Goal: Task Accomplishment & Management: Manage account settings

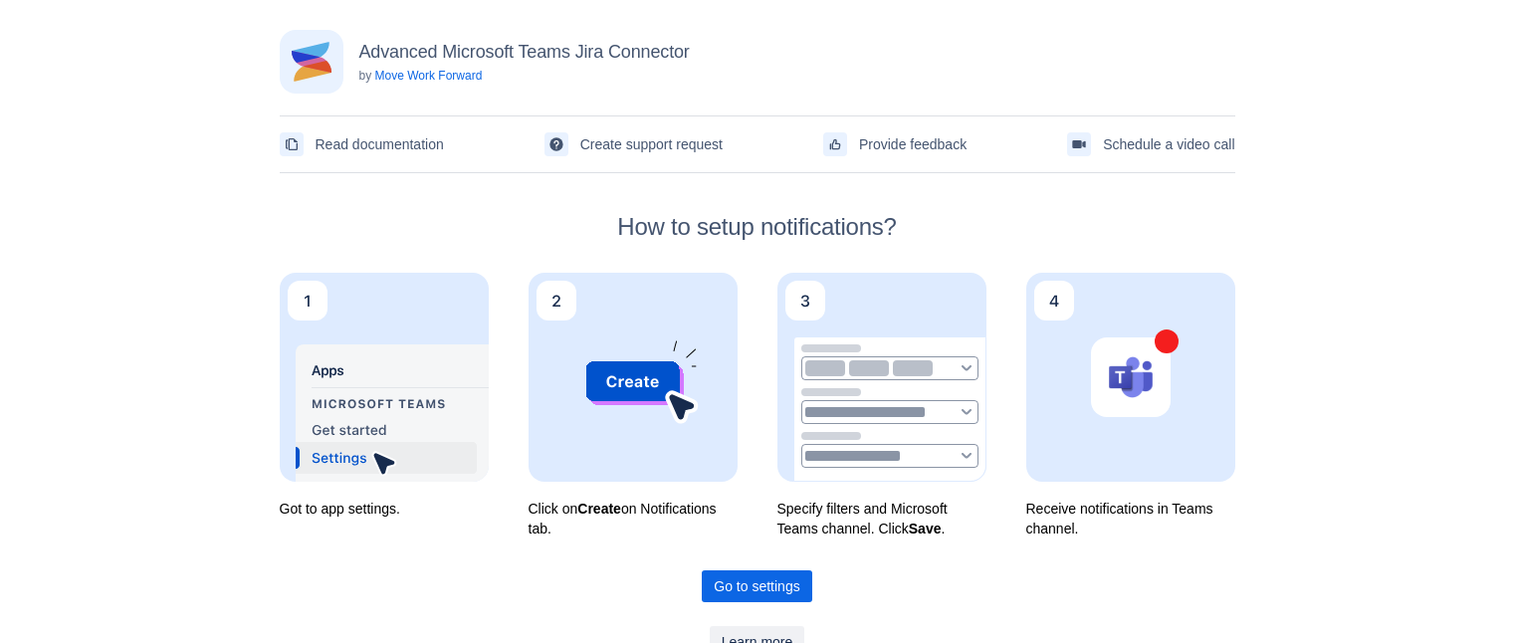
scroll to position [60, 0]
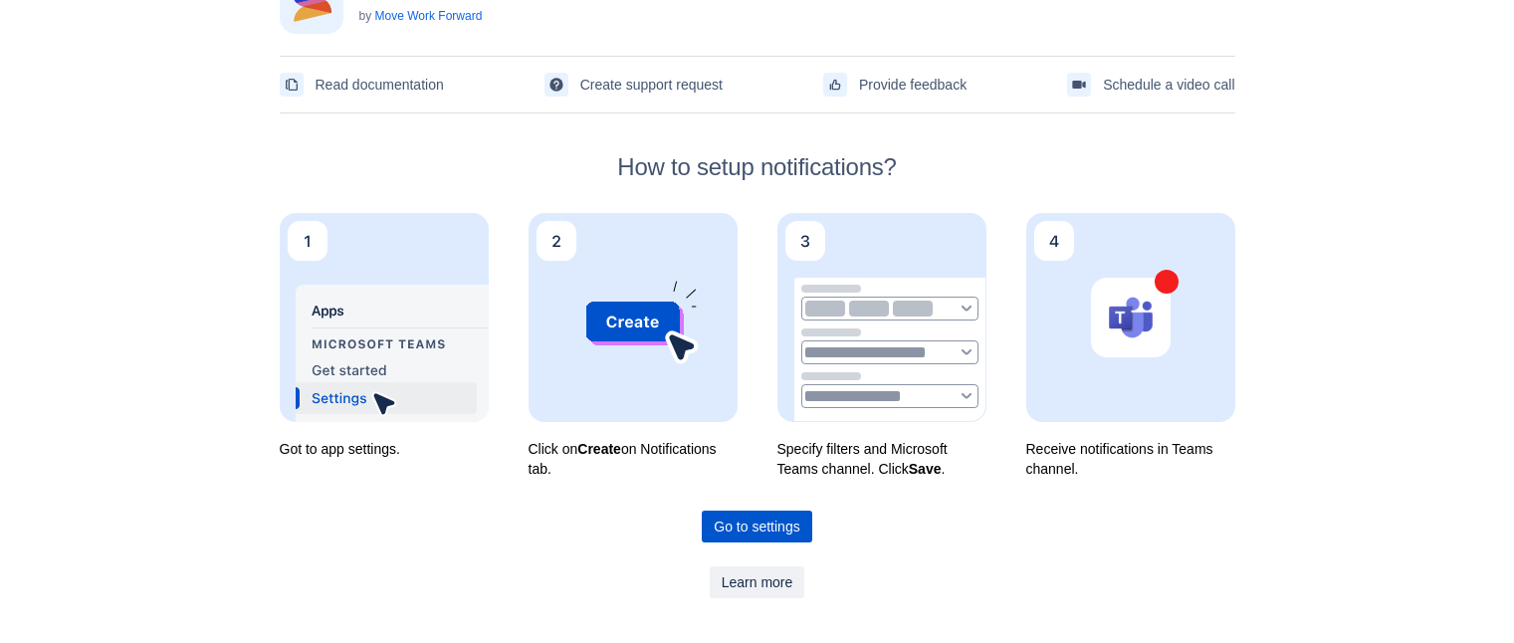
click at [744, 525] on span "Go to settings" at bounding box center [757, 527] width 86 height 32
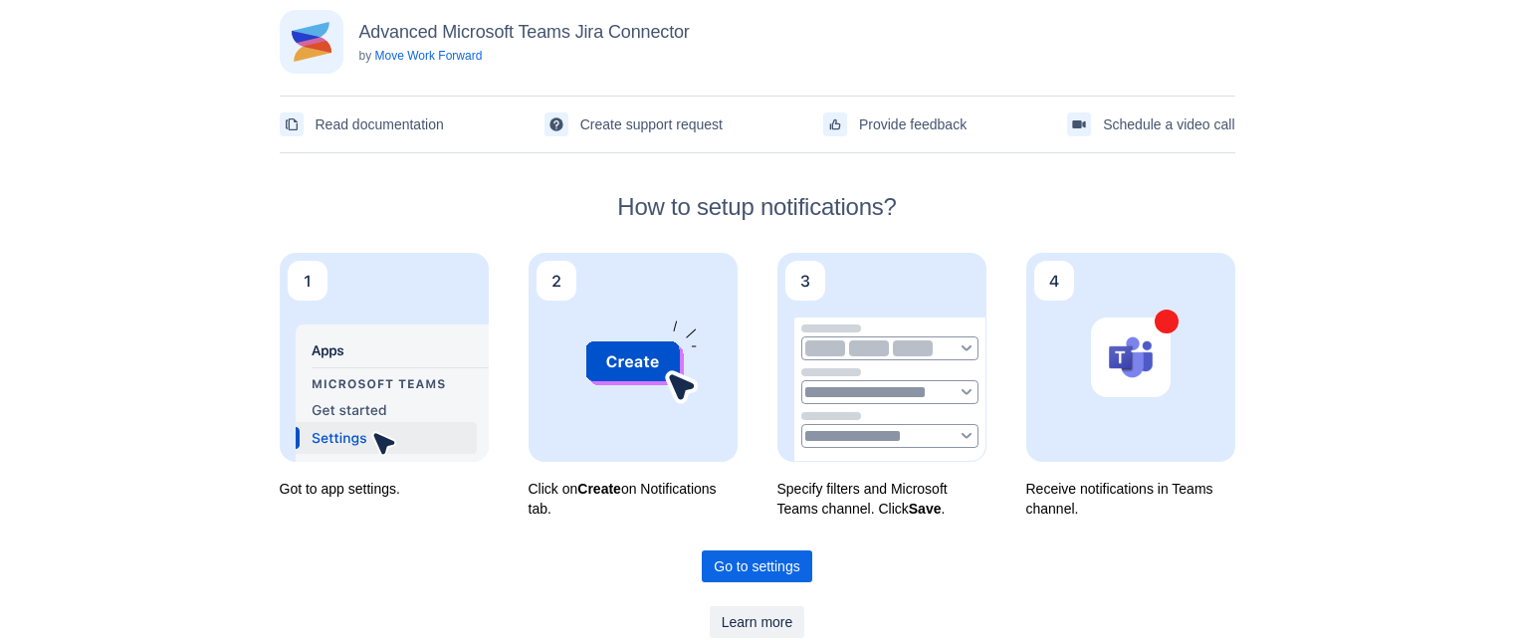
scroll to position [0, 0]
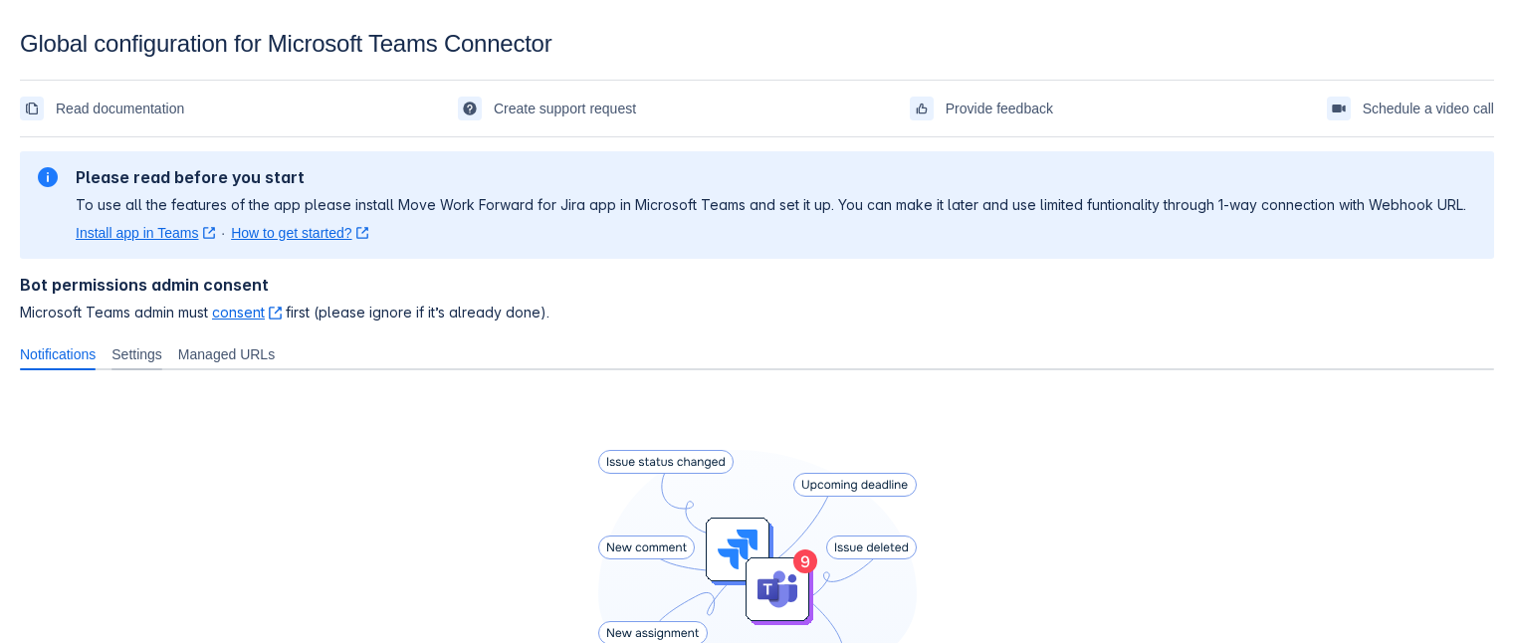
click at [147, 363] on span "Settings" at bounding box center [137, 355] width 51 height 20
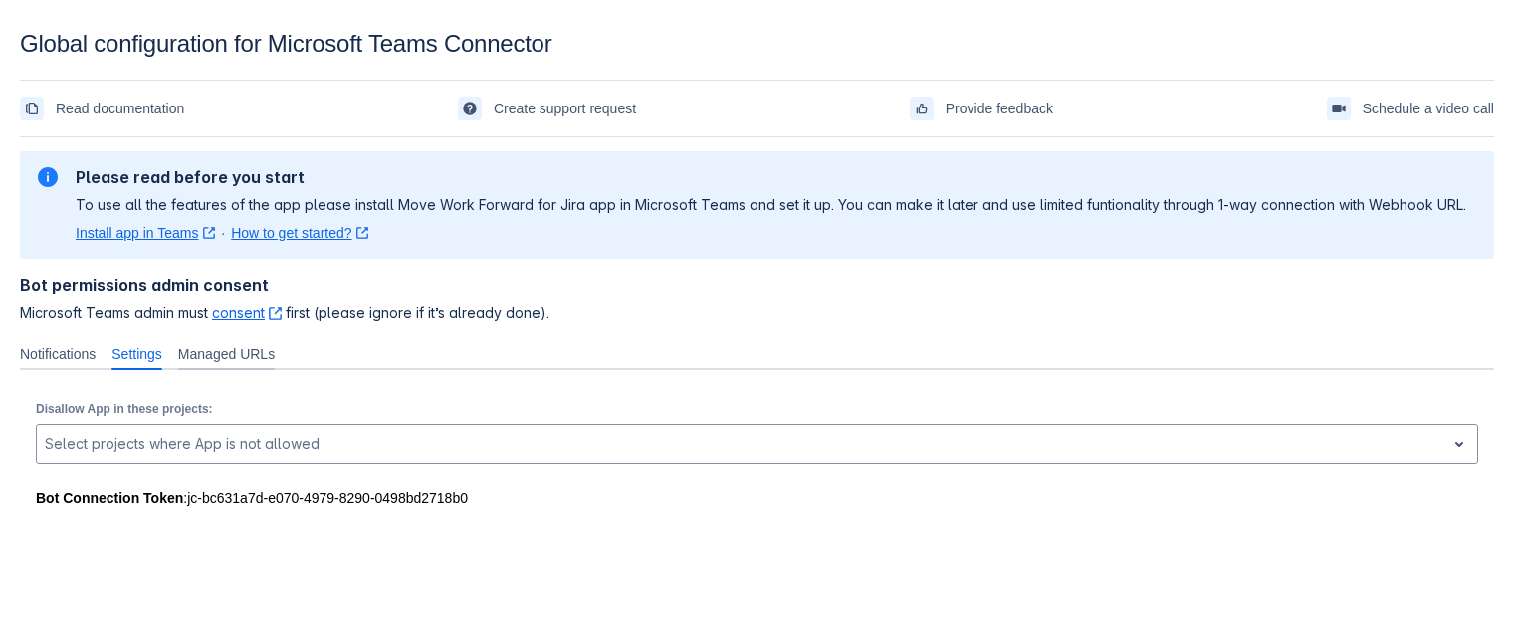
click at [251, 358] on span "Managed URLs" at bounding box center [226, 355] width 97 height 20
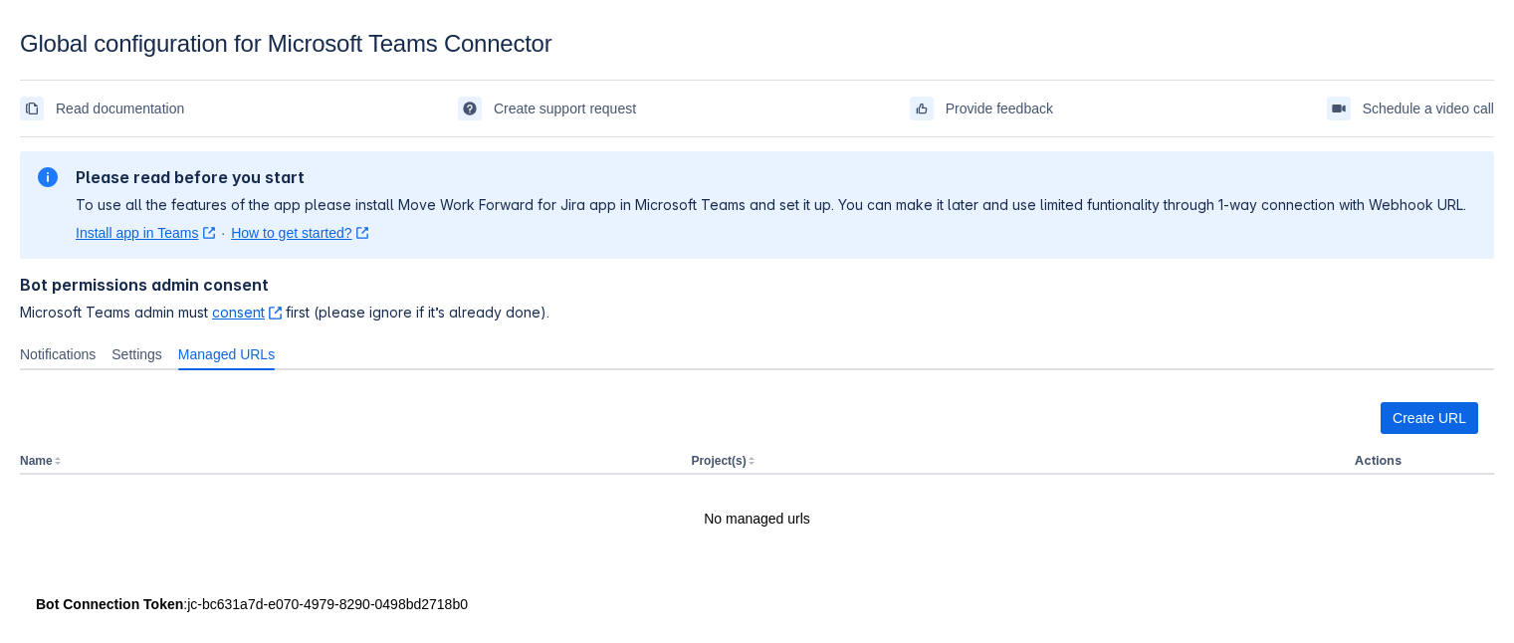
click at [152, 234] on link "Install app in Teams ﻿ , (opens new window)" at bounding box center [145, 233] width 139 height 20
